Goal: Information Seeking & Learning: Learn about a topic

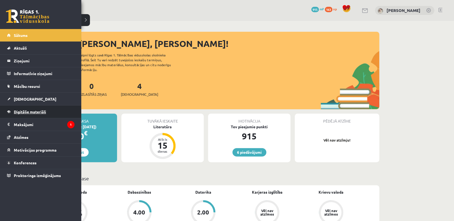
click at [27, 108] on link "Digitālie materiāli" at bounding box center [40, 111] width 67 height 12
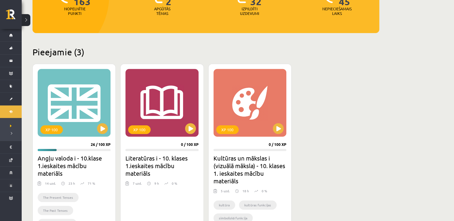
scroll to position [85, 0]
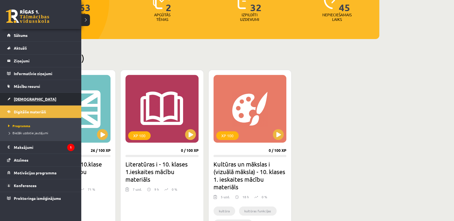
click at [22, 99] on span "[DEMOGRAPHIC_DATA]" at bounding box center [35, 99] width 43 height 5
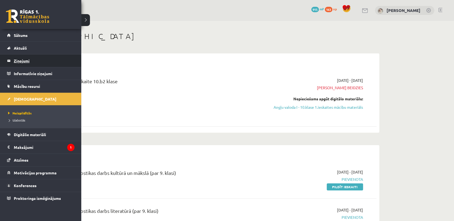
click at [18, 62] on legend "Ziņojumi 0" at bounding box center [44, 60] width 61 height 12
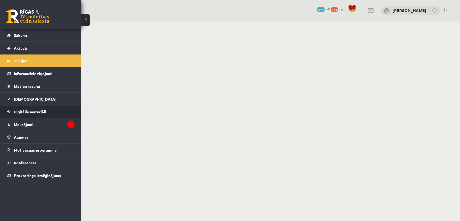
click at [24, 115] on link "Digitālie materiāli" at bounding box center [40, 111] width 67 height 12
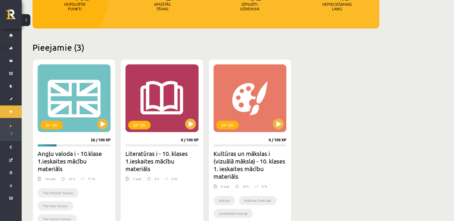
scroll to position [79, 0]
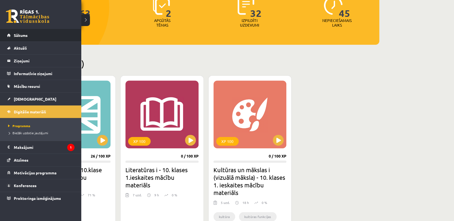
click at [6, 35] on li "Sākums" at bounding box center [40, 35] width 81 height 13
click at [21, 37] on span "Sākums" at bounding box center [21, 35] width 14 height 5
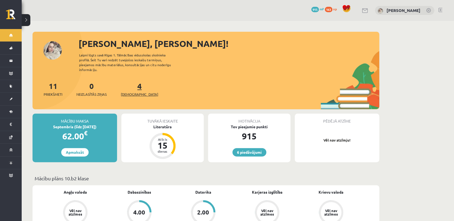
click at [131, 92] on span "[DEMOGRAPHIC_DATA]" at bounding box center [139, 94] width 37 height 5
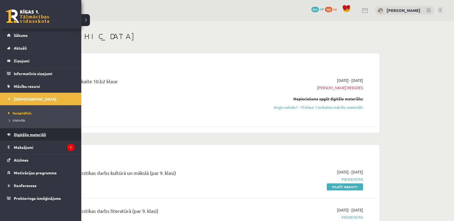
click at [33, 133] on span "Digitālie materiāli" at bounding box center [30, 134] width 32 height 5
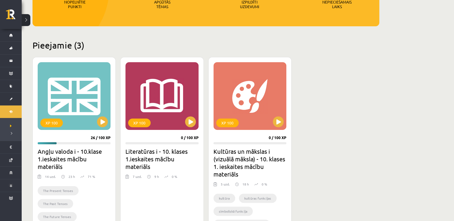
scroll to position [111, 0]
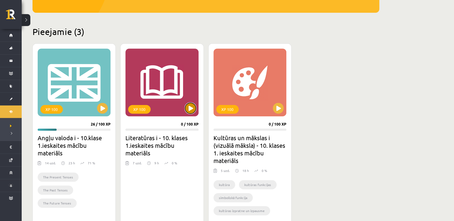
click at [192, 106] on button at bounding box center [190, 108] width 11 height 11
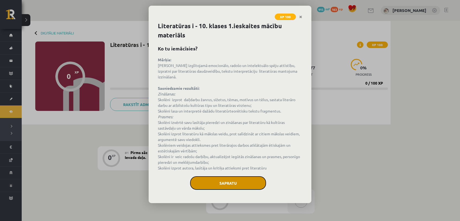
click at [253, 178] on button "Sapratu" at bounding box center [228, 183] width 76 height 14
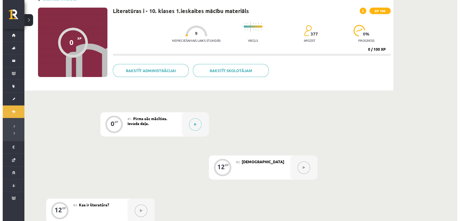
scroll to position [36, 0]
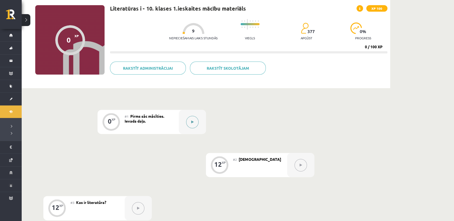
click at [187, 124] on button at bounding box center [192, 122] width 12 height 12
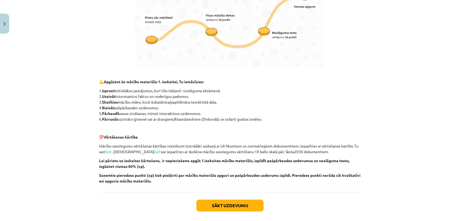
scroll to position [355, 0]
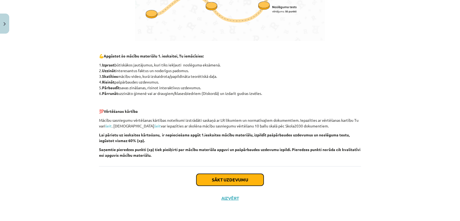
click at [236, 183] on button "Sākt uzdevumu" at bounding box center [229, 180] width 67 height 12
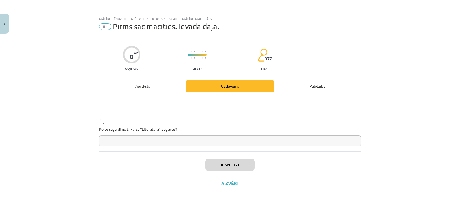
click at [211, 142] on input "text" at bounding box center [230, 140] width 262 height 11
type input "**********"
click at [230, 162] on button "Iesniegt" at bounding box center [229, 165] width 49 height 12
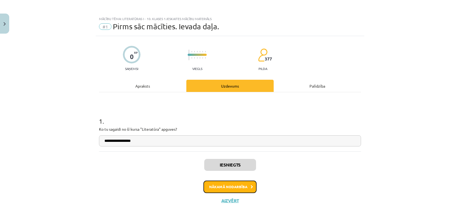
click at [219, 181] on button "Nākamā nodarbība" at bounding box center [229, 187] width 53 height 12
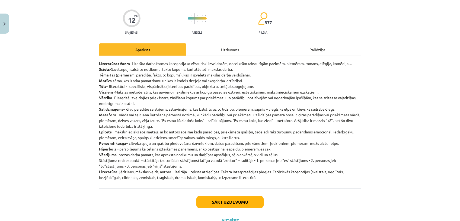
scroll to position [36, 0]
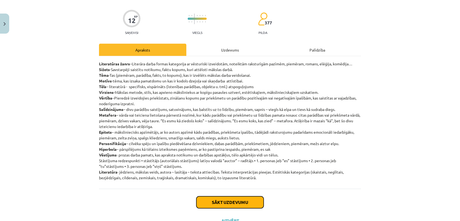
click at [212, 197] on button "Sākt uzdevumu" at bounding box center [229, 202] width 67 height 12
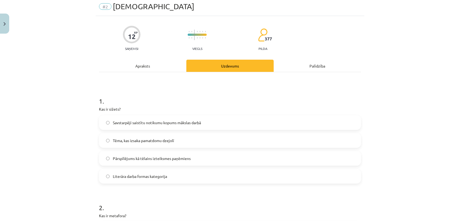
scroll to position [13, 0]
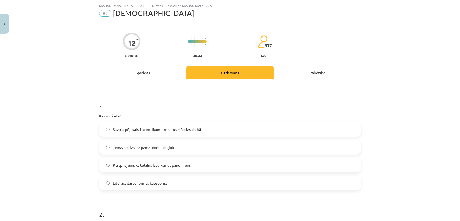
click at [178, 127] on span "Savstarpēji saistītu notikumu kopums mākslas darbā" at bounding box center [157, 130] width 88 height 6
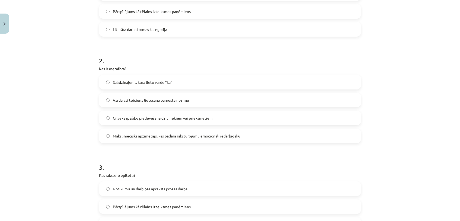
scroll to position [171, 0]
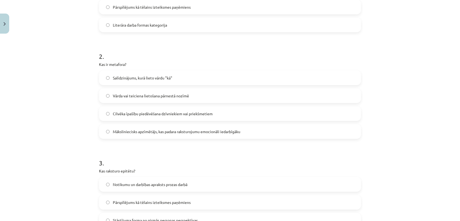
click at [246, 91] on label "Vārda vai teiciena lietošana pārnestā nozīmē" at bounding box center [229, 96] width 261 height 14
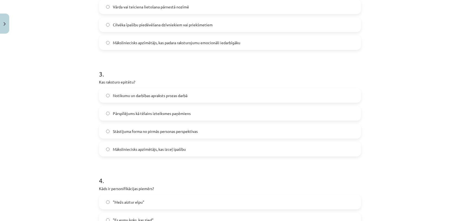
scroll to position [262, 0]
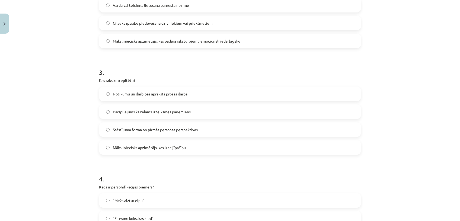
click at [223, 146] on label "Māksliniecisks apzīmētājs, kas izceļ īpašību" at bounding box center [229, 148] width 261 height 14
drag, startPoint x: 459, startPoint y: 97, endPoint x: 451, endPoint y: 151, distance: 54.9
click at [451, 151] on div "Mācību tēma: Literatūras i - 10. klases 1.ieskaites mācību materiāls #2 Jēdzien…" at bounding box center [230, 110] width 460 height 221
drag, startPoint x: 451, startPoint y: 151, endPoint x: 429, endPoint y: 168, distance: 27.6
click at [429, 168] on div "Mācību tēma: Literatūras i - 10. klases 1.ieskaites mācību materiāls #2 Jēdzien…" at bounding box center [230, 110] width 460 height 221
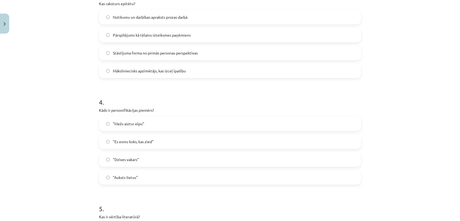
scroll to position [362, 0]
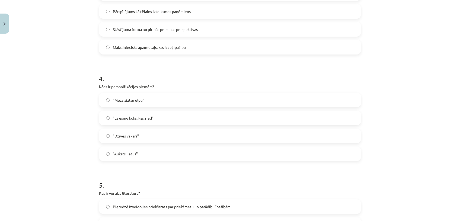
click at [224, 117] on label ""Es esmu koks, kas zied"" at bounding box center [229, 118] width 261 height 14
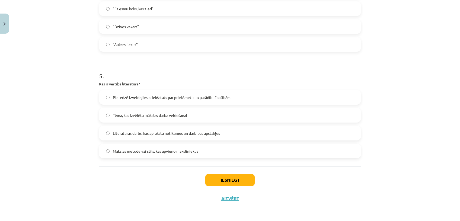
scroll to position [470, 0]
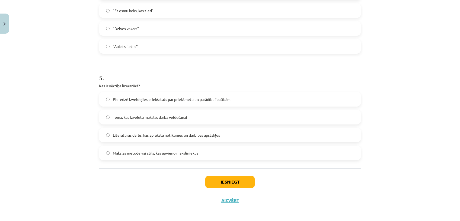
click at [188, 102] on label "Pieredzē izveidojies priekšstats par priekšmetu un parādību īpašībām" at bounding box center [229, 99] width 261 height 14
click at [233, 182] on button "Iesniegt" at bounding box center [229, 182] width 49 height 12
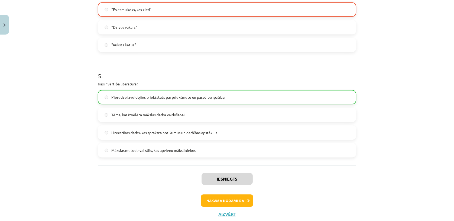
scroll to position [488, 0]
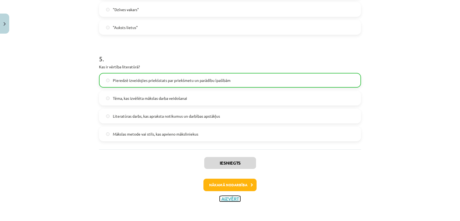
click at [225, 198] on button "Aizvērt" at bounding box center [230, 198] width 21 height 5
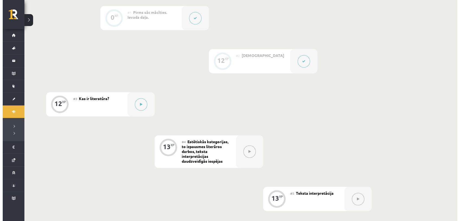
scroll to position [165, 0]
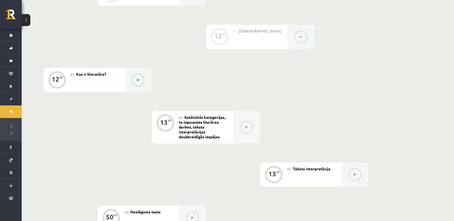
click at [140, 79] on button at bounding box center [138, 80] width 12 height 12
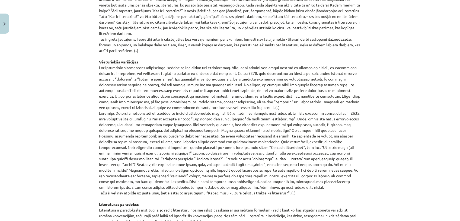
scroll to position [537, 0]
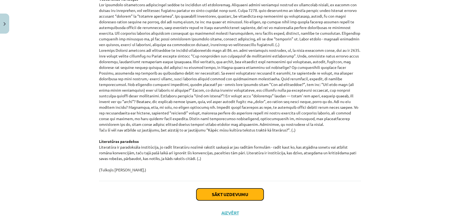
click at [249, 190] on button "Sākt uzdevumu" at bounding box center [229, 194] width 67 height 12
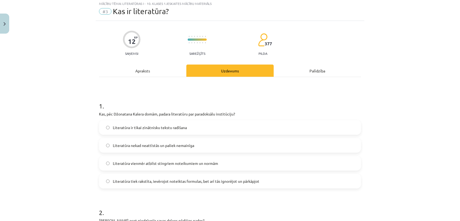
scroll to position [13, 0]
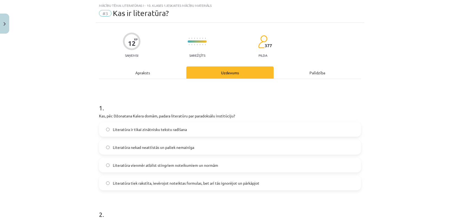
click at [191, 147] on span "Literatūra nekad neattīstās un paliek nemainīga" at bounding box center [153, 147] width 81 height 6
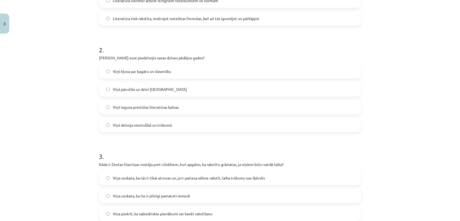
scroll to position [187, 0]
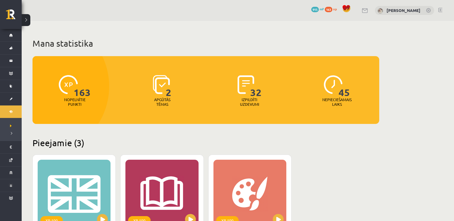
scroll to position [111, 0]
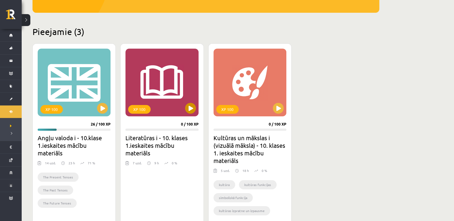
click at [182, 109] on div "XP 100" at bounding box center [162, 83] width 73 height 68
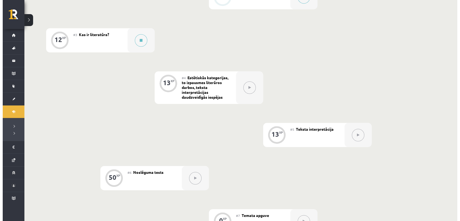
scroll to position [175, 0]
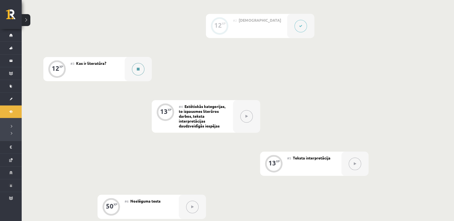
click at [131, 71] on div at bounding box center [138, 69] width 27 height 24
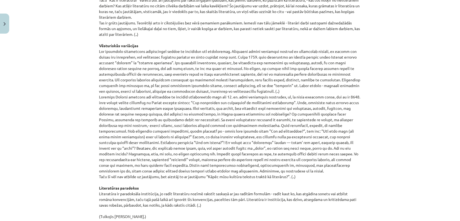
scroll to position [552, 0]
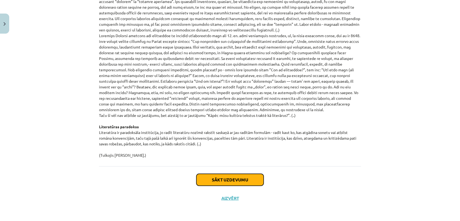
click at [257, 181] on button "Sākt uzdevumu" at bounding box center [229, 180] width 67 height 12
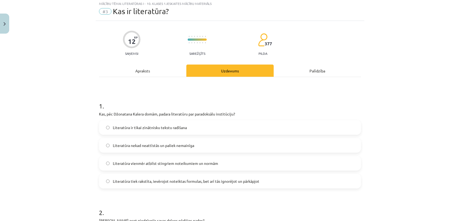
scroll to position [13, 0]
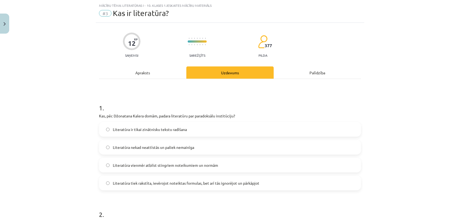
click at [136, 148] on span "Literatūra nekad neattīstās un paliek nemainīga" at bounding box center [153, 147] width 81 height 6
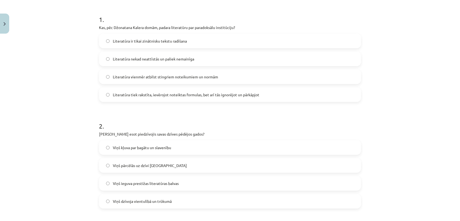
scroll to position [101, 0]
click at [197, 96] on span "Literatūra tiek rakstīta, ievērojot noteiktas formulas, bet arī tās ignorējot u…" at bounding box center [186, 96] width 146 height 6
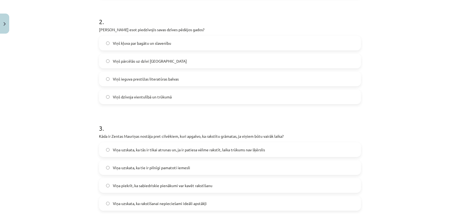
scroll to position [205, 0]
click at [217, 78] on label "Viņš ieguva prestižas literatūras balvas" at bounding box center [229, 80] width 261 height 14
click at [316, 93] on label "Viņš dzīvoja vientulībā un trūkumā" at bounding box center [229, 98] width 261 height 14
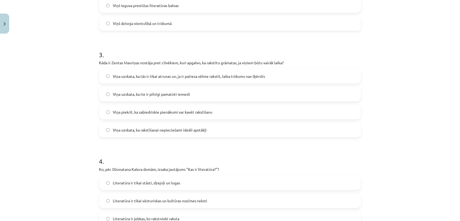
scroll to position [275, 0]
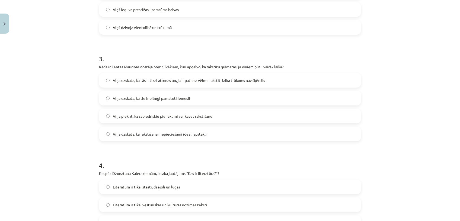
click at [269, 82] on label "Viņa uzskata, ka tās ir tikai atrunas un, ja ir patiesa vēlme rakstīt, laika tr…" at bounding box center [229, 80] width 261 height 14
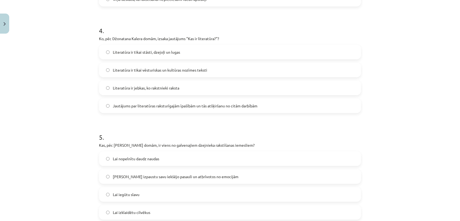
scroll to position [409, 0]
click at [210, 91] on label "Literatūra ir jebkas, ko rakstnieki raksta" at bounding box center [229, 89] width 261 height 14
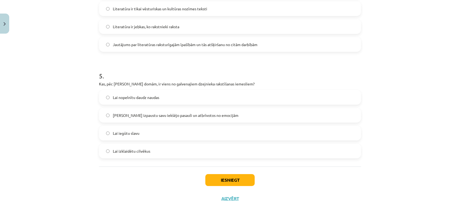
click at [208, 115] on span "Lai izpaustu savu iekšējo pasauli un atbrīvotos no emocijām" at bounding box center [176, 115] width 126 height 6
click at [233, 180] on button "Iesniegt" at bounding box center [229, 180] width 49 height 12
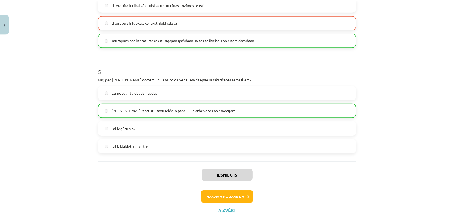
scroll to position [488, 0]
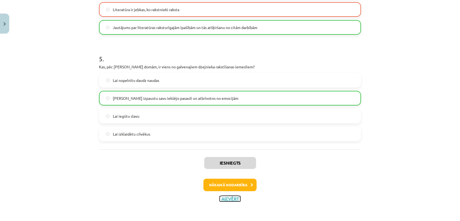
click at [225, 197] on button "Aizvērt" at bounding box center [230, 198] width 21 height 5
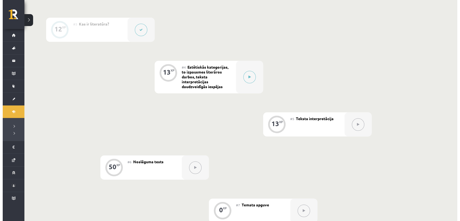
scroll to position [202, 0]
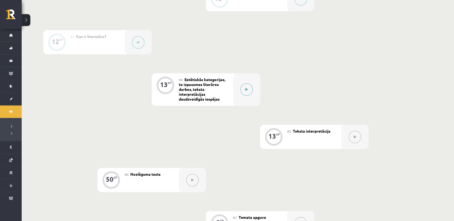
click at [247, 92] on button at bounding box center [246, 89] width 12 height 12
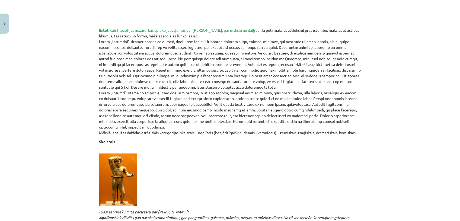
scroll to position [205, 0]
